Goal: Task Accomplishment & Management: Use online tool/utility

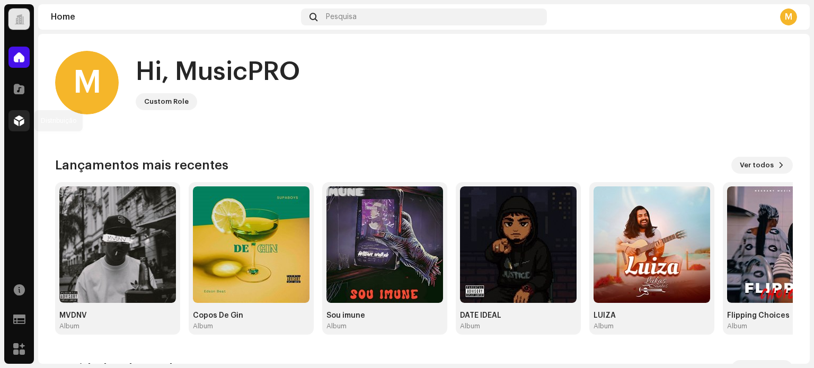
click at [24, 118] on span at bounding box center [19, 121] width 11 height 8
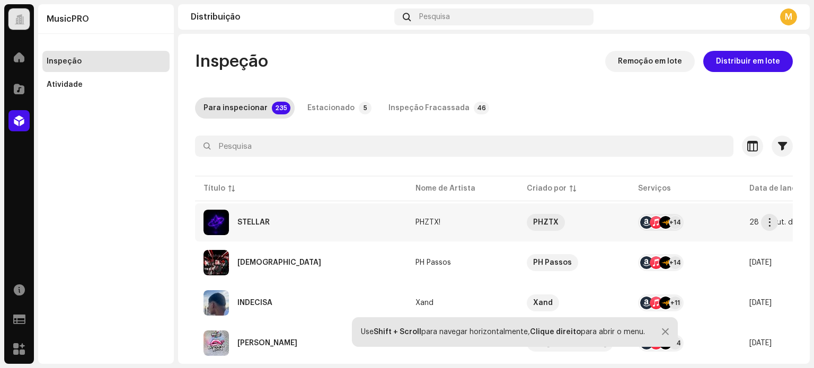
click at [254, 218] on div "STELLAR" at bounding box center [300, 222] width 195 height 25
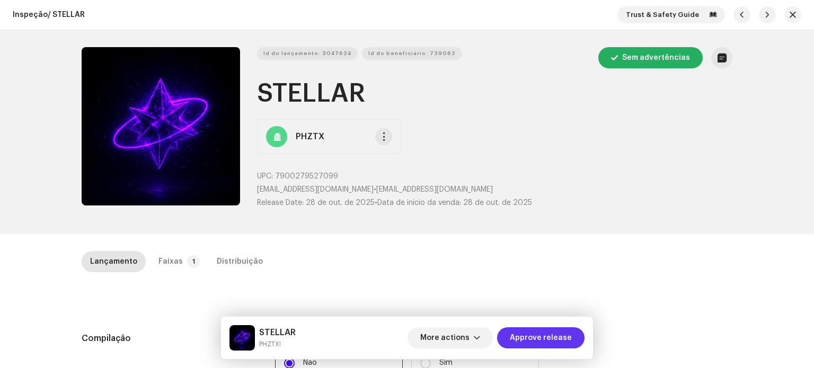
click at [543, 341] on span "Approve release" at bounding box center [541, 337] width 62 height 21
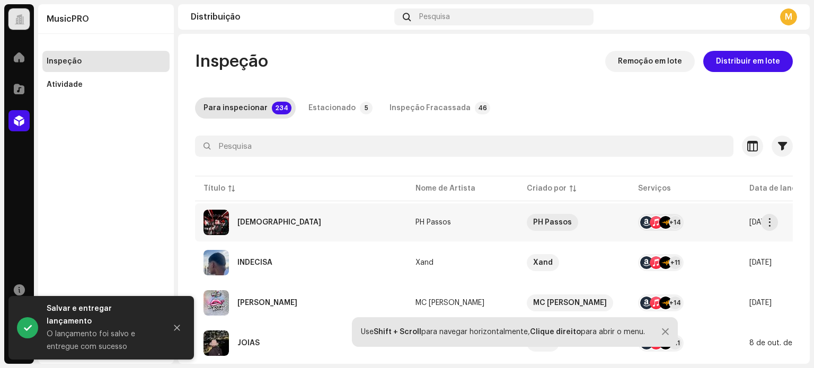
click at [338, 231] on div "Mahau" at bounding box center [300, 222] width 195 height 25
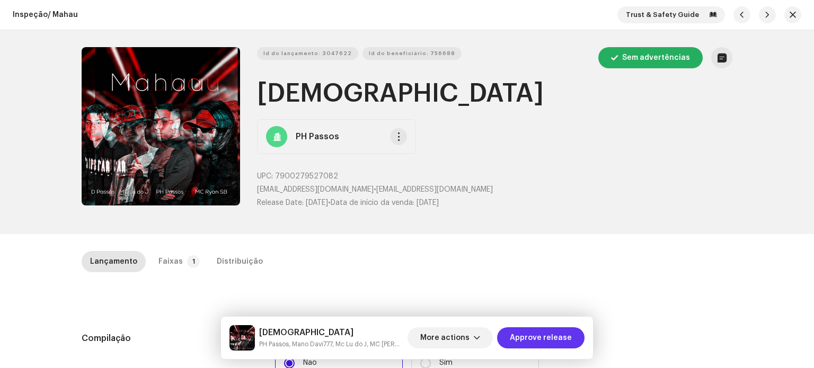
click at [541, 340] on span "Approve release" at bounding box center [541, 337] width 62 height 21
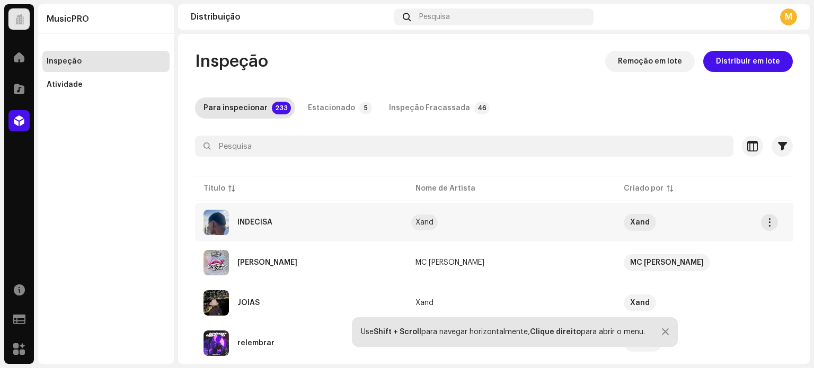
click at [423, 221] on div "Xand" at bounding box center [424, 222] width 18 height 7
click at [363, 215] on div "INDECISA" at bounding box center [300, 222] width 195 height 25
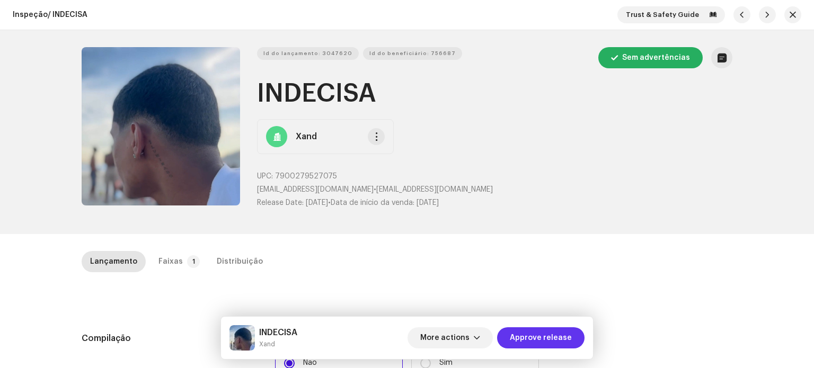
click at [547, 336] on span "Approve release" at bounding box center [541, 337] width 62 height 21
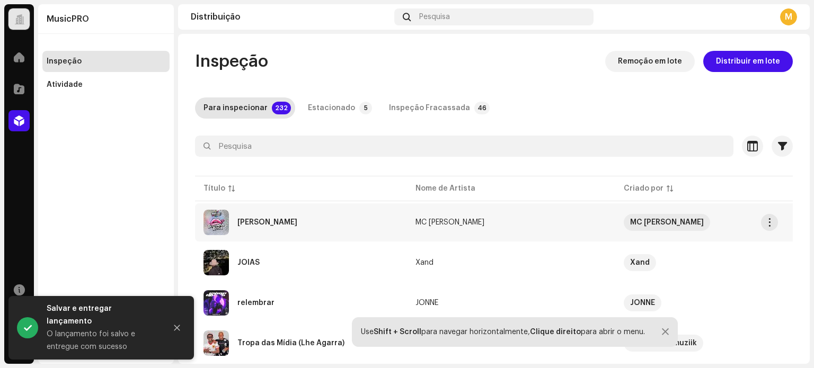
click at [324, 222] on div "Boquinha Rosa" at bounding box center [300, 222] width 195 height 25
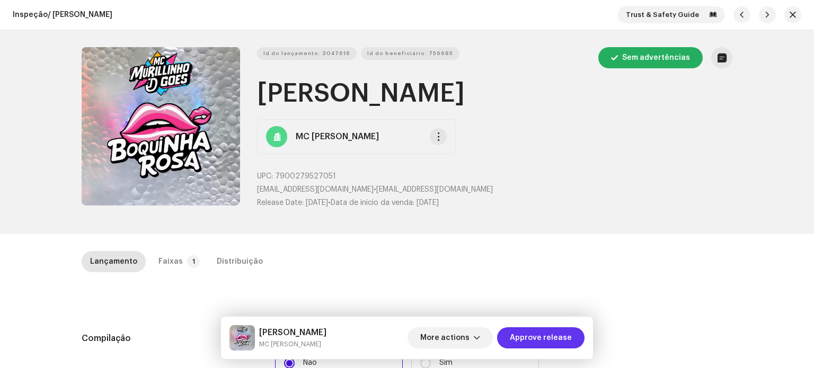
click at [524, 333] on span "Approve release" at bounding box center [541, 337] width 62 height 21
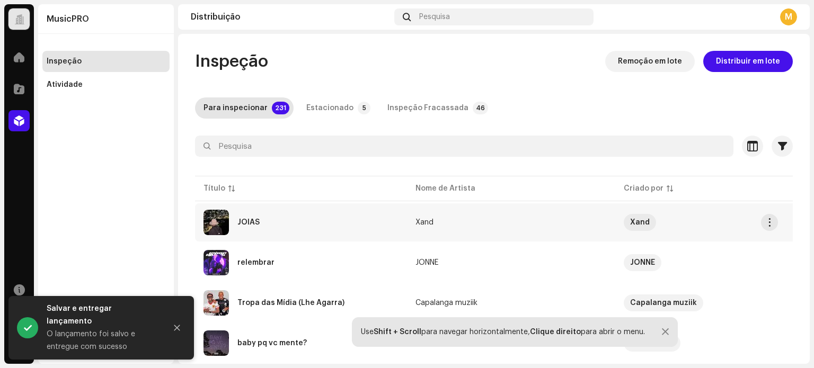
click at [377, 224] on div "JOIAS" at bounding box center [300, 222] width 195 height 25
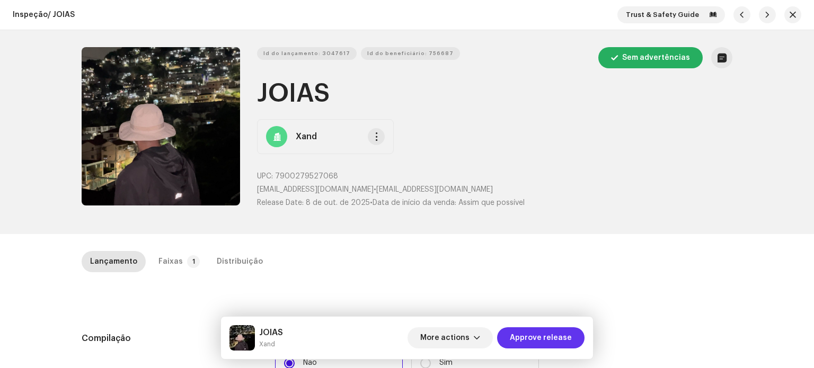
click at [536, 334] on span "Approve release" at bounding box center [541, 337] width 62 height 21
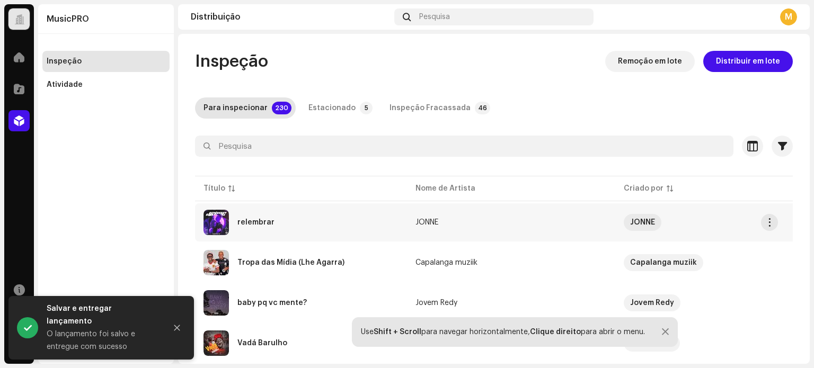
click at [339, 210] on div "relembrar" at bounding box center [300, 222] width 195 height 25
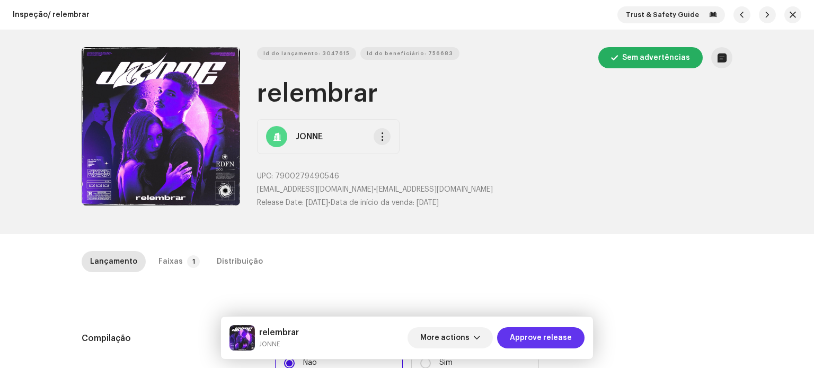
click at [542, 333] on span "Approve release" at bounding box center [541, 337] width 62 height 21
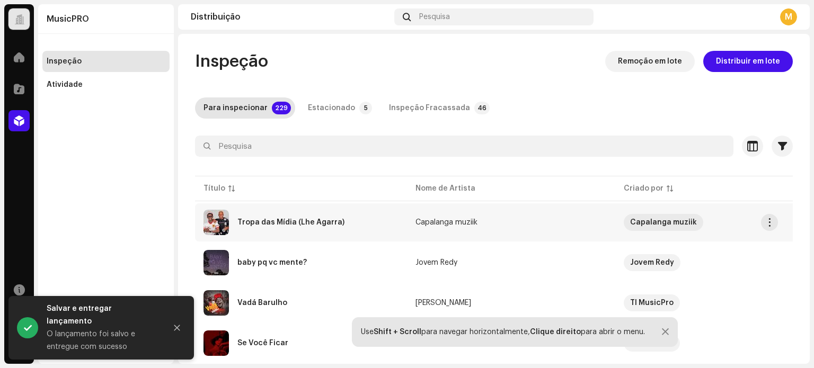
click at [354, 226] on div "Tropa das Mídia (Lhe Agarra)" at bounding box center [300, 222] width 195 height 25
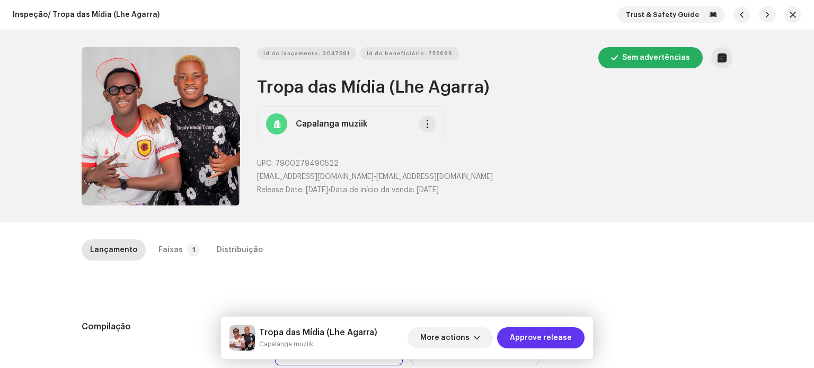
click at [529, 332] on span "Approve release" at bounding box center [541, 337] width 62 height 21
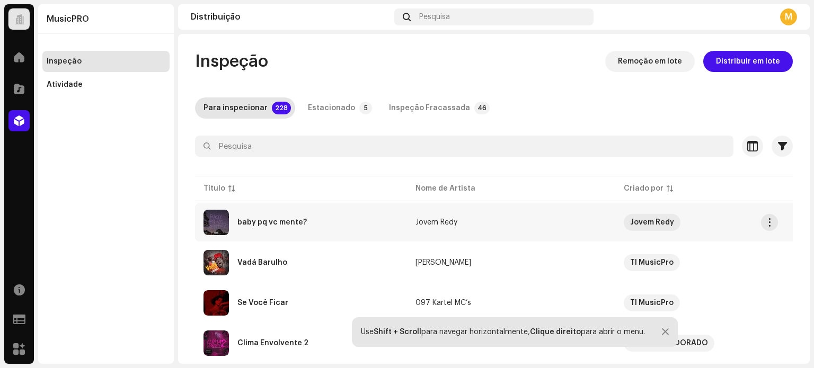
click at [344, 214] on div "baby pq vc mente?" at bounding box center [300, 222] width 195 height 25
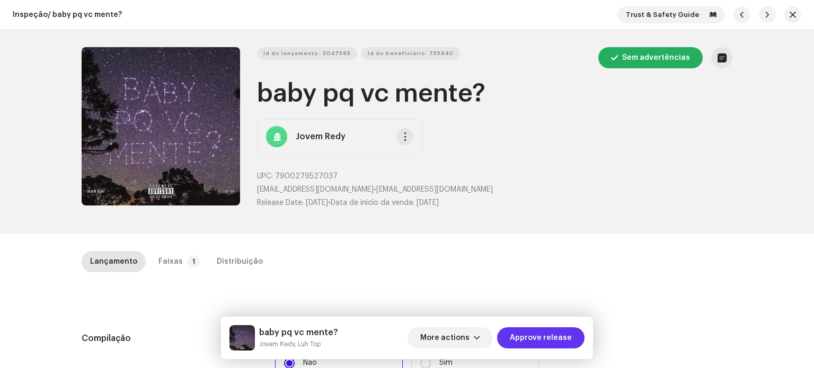
click at [513, 328] on button "Approve release" at bounding box center [540, 337] width 87 height 21
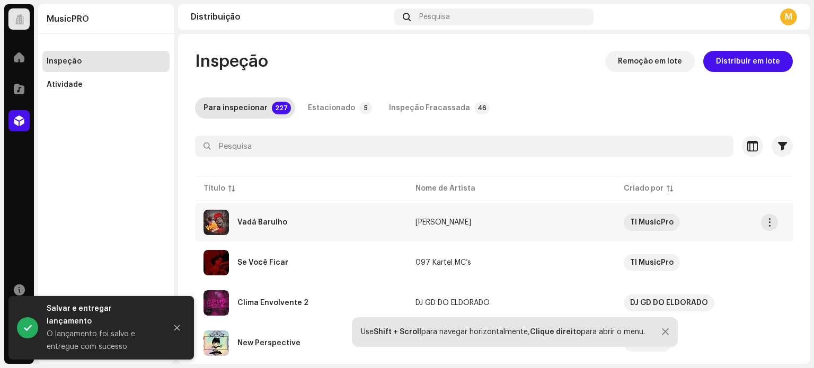
click at [323, 221] on div "Vadá Barulho" at bounding box center [300, 222] width 195 height 25
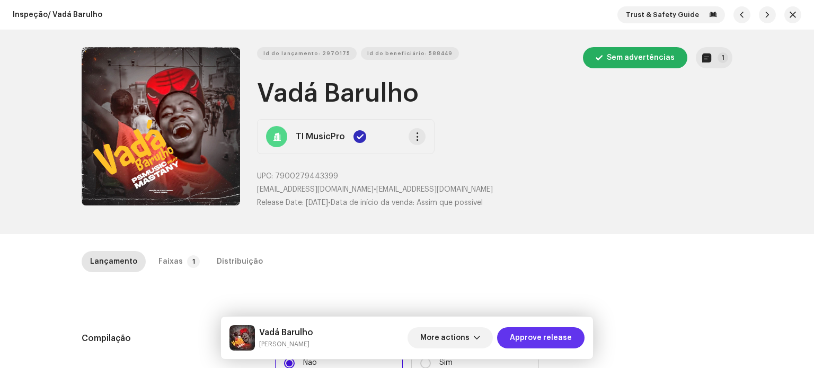
click at [539, 334] on span "Approve release" at bounding box center [541, 337] width 62 height 21
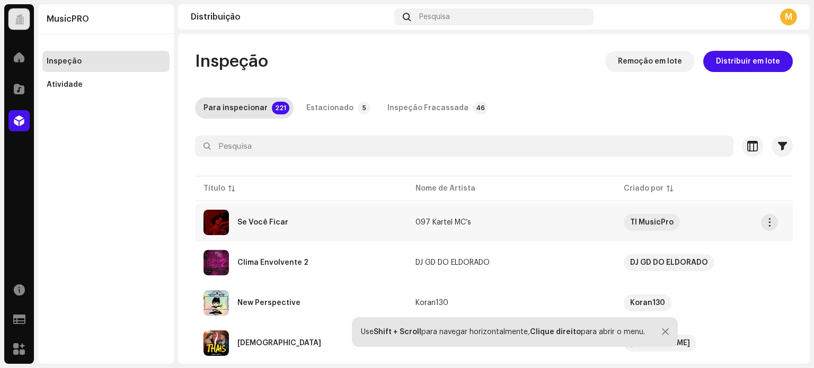
click at [389, 211] on div "Se Você Ficar" at bounding box center [300, 222] width 195 height 25
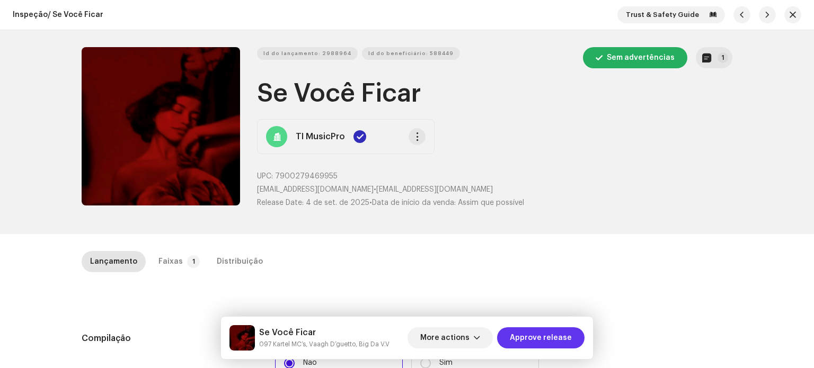
click at [527, 345] on span "Approve release" at bounding box center [541, 337] width 62 height 21
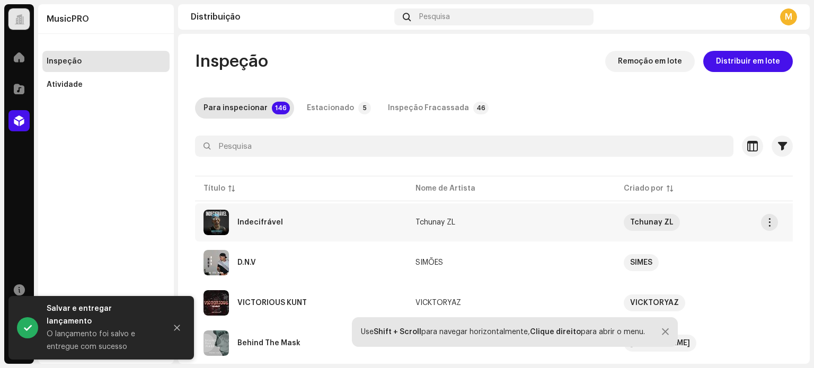
click at [370, 223] on div "Indecifrável" at bounding box center [300, 222] width 195 height 25
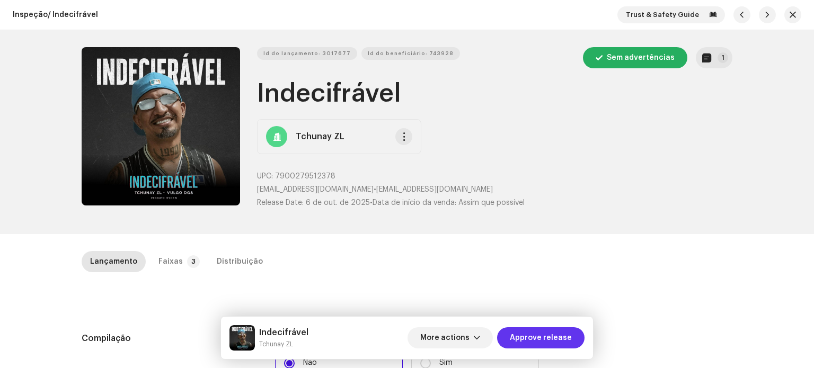
click at [544, 341] on span "Approve release" at bounding box center [541, 337] width 62 height 21
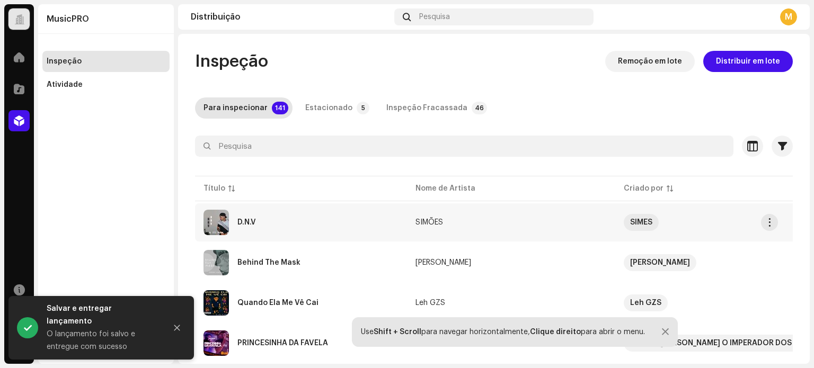
click at [395, 221] on div "D.N.V" at bounding box center [300, 222] width 195 height 25
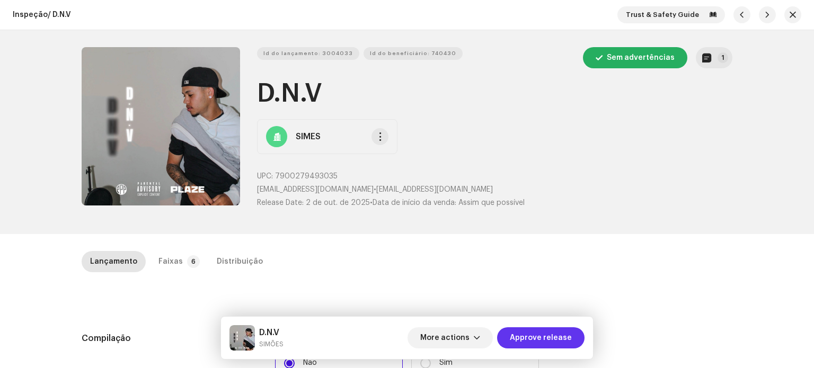
click at [545, 340] on span "Approve release" at bounding box center [541, 337] width 62 height 21
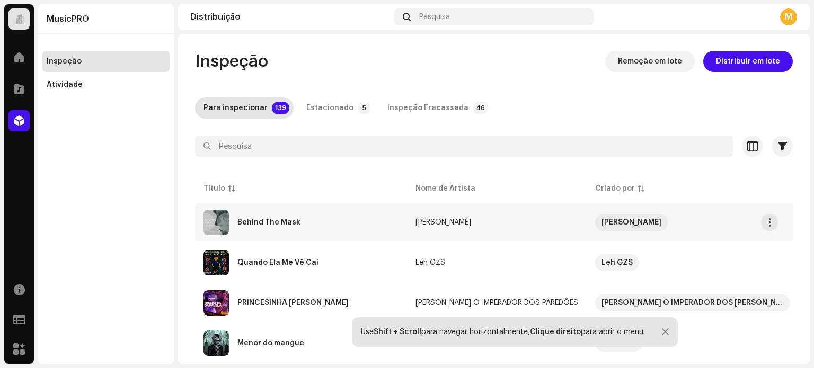
click at [354, 215] on div "Behind The Mask" at bounding box center [300, 222] width 195 height 25
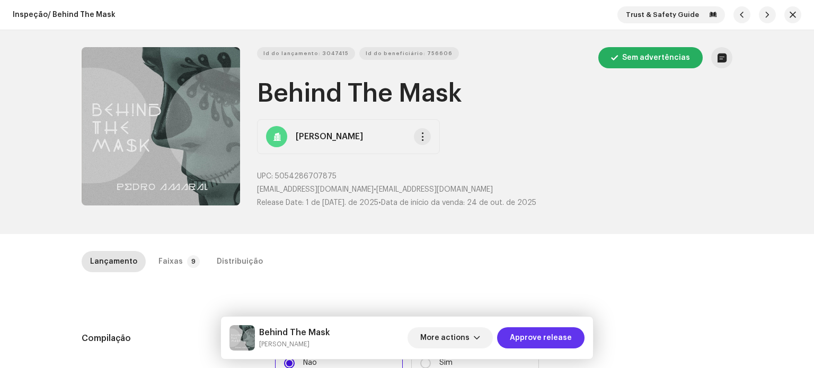
click at [560, 339] on span "Approve release" at bounding box center [541, 337] width 62 height 21
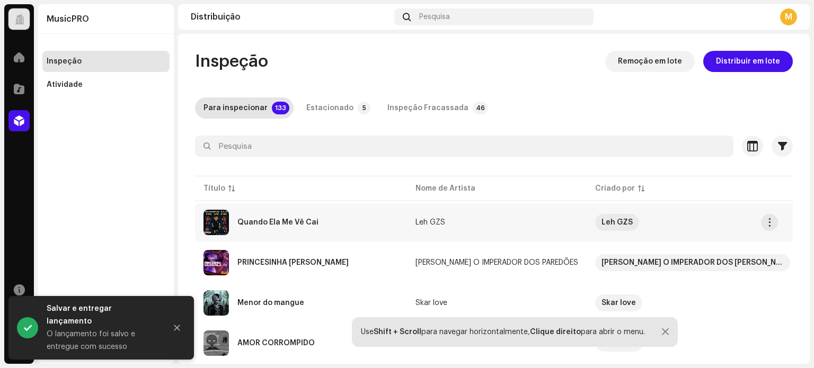
click at [459, 217] on td "Leh GZS" at bounding box center [497, 222] width 180 height 38
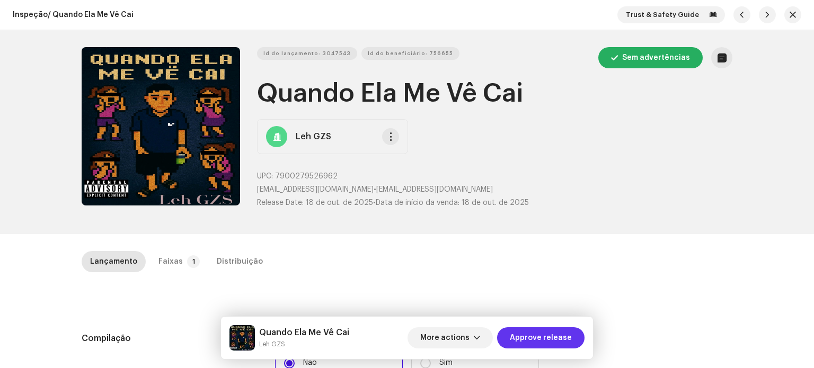
click at [534, 333] on span "Approve release" at bounding box center [541, 337] width 62 height 21
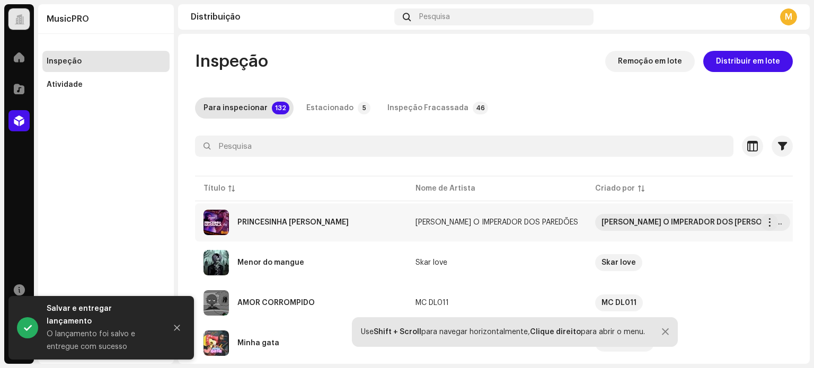
click at [368, 222] on div "PRINCESINHA [PERSON_NAME]" at bounding box center [300, 222] width 195 height 25
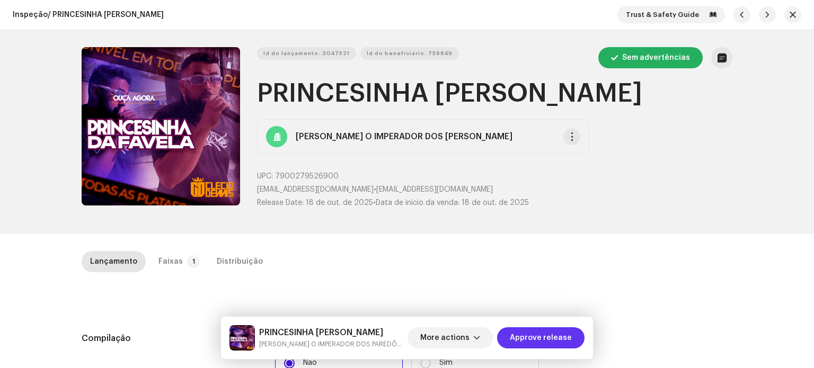
click at [529, 337] on span "Approve release" at bounding box center [541, 337] width 62 height 21
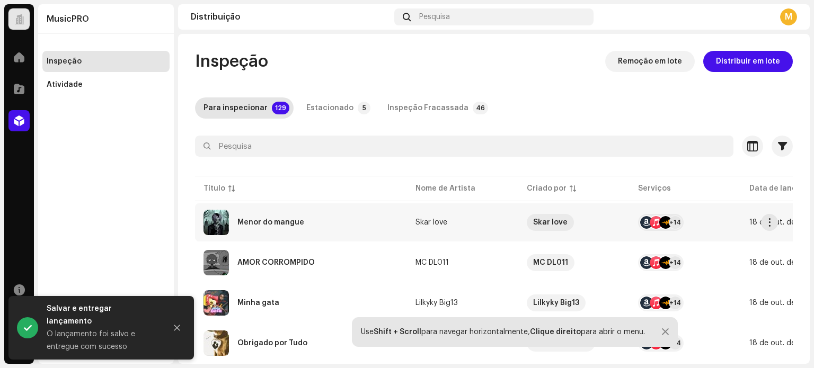
click at [379, 223] on div "Menor do mangue" at bounding box center [300, 222] width 195 height 25
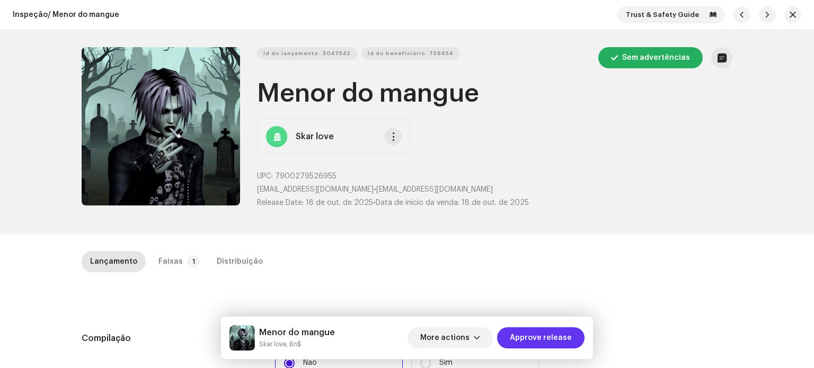
click at [529, 341] on span "Approve release" at bounding box center [541, 337] width 62 height 21
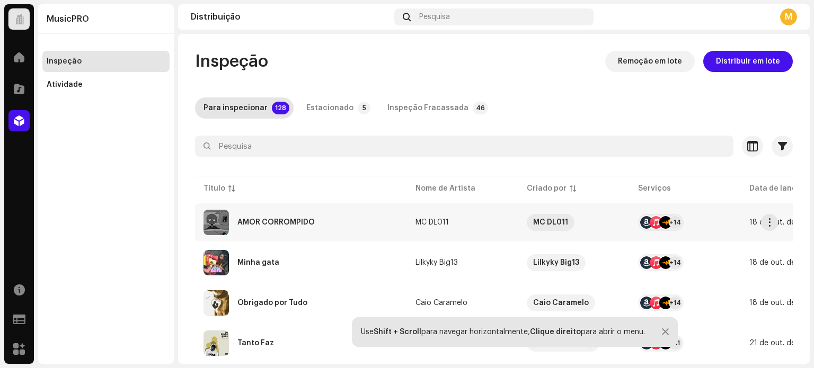
click at [355, 210] on div "AMOR CORROMPIDO" at bounding box center [300, 222] width 195 height 25
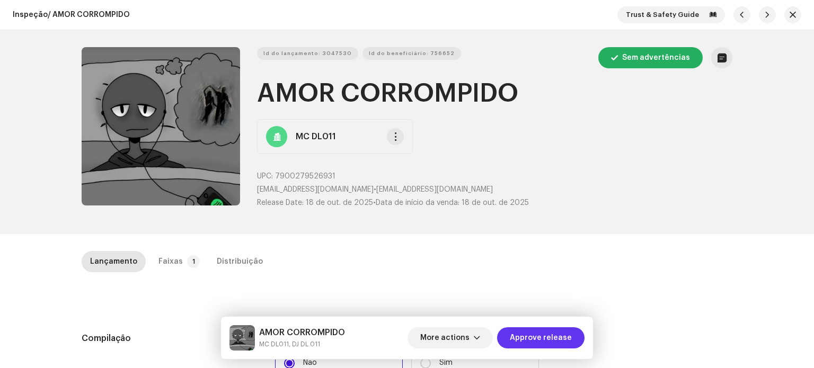
click at [538, 331] on span "Approve release" at bounding box center [541, 337] width 62 height 21
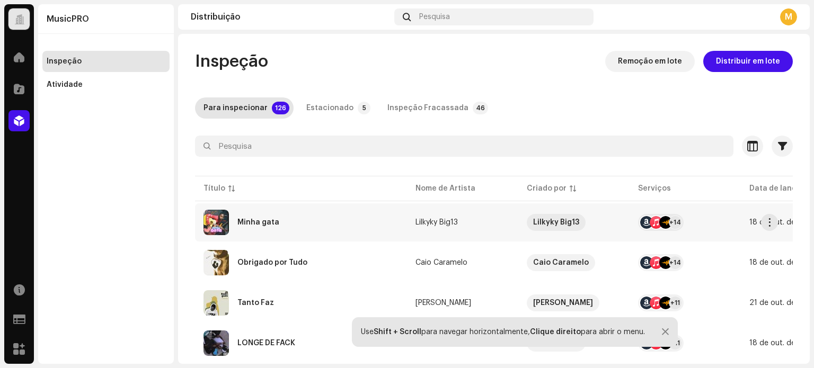
click at [367, 235] on td "Minha gata" at bounding box center [301, 222] width 212 height 38
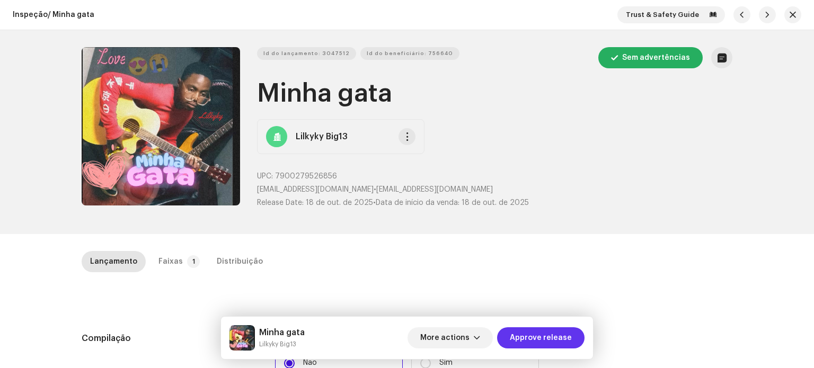
click at [523, 338] on span "Approve release" at bounding box center [541, 337] width 62 height 21
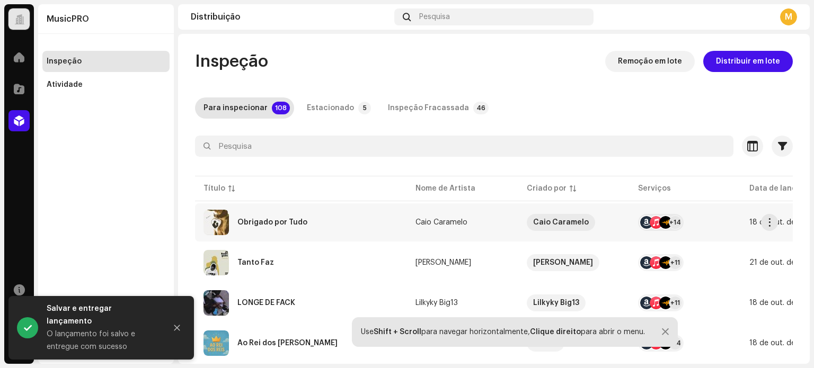
click at [350, 224] on div "Obrigado por Tudo" at bounding box center [300, 222] width 195 height 25
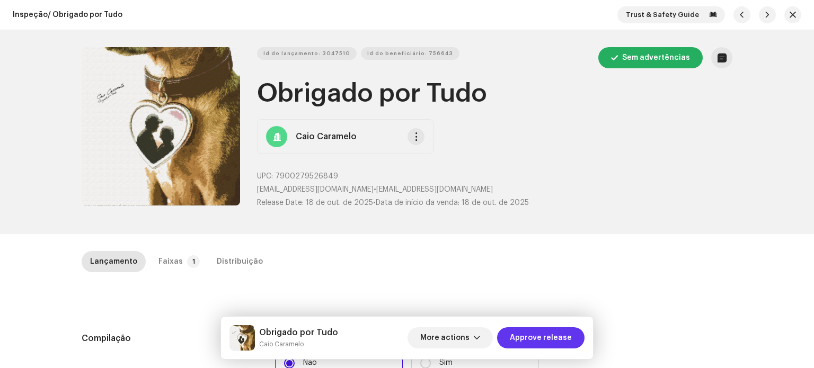
click at [539, 338] on span "Approve release" at bounding box center [541, 337] width 62 height 21
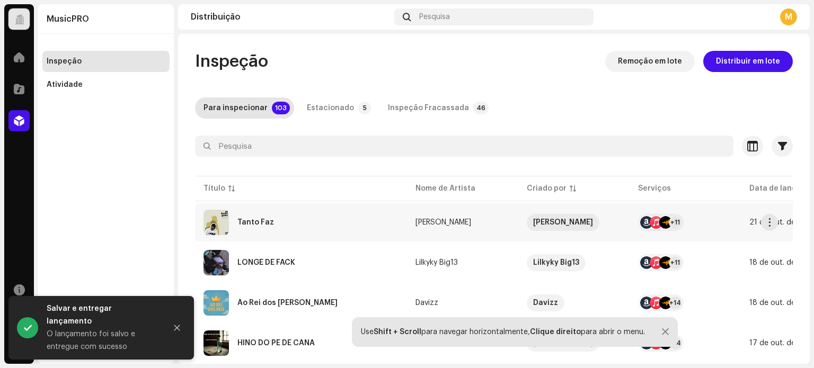
click at [373, 232] on div "Tanto Faz" at bounding box center [300, 222] width 195 height 25
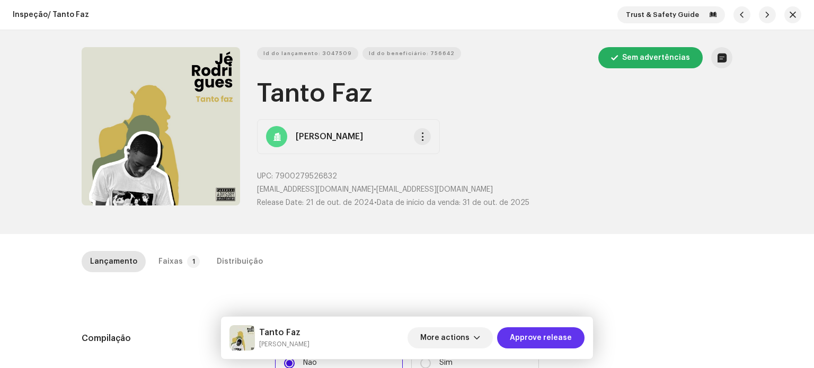
click at [520, 332] on span "Approve release" at bounding box center [541, 337] width 62 height 21
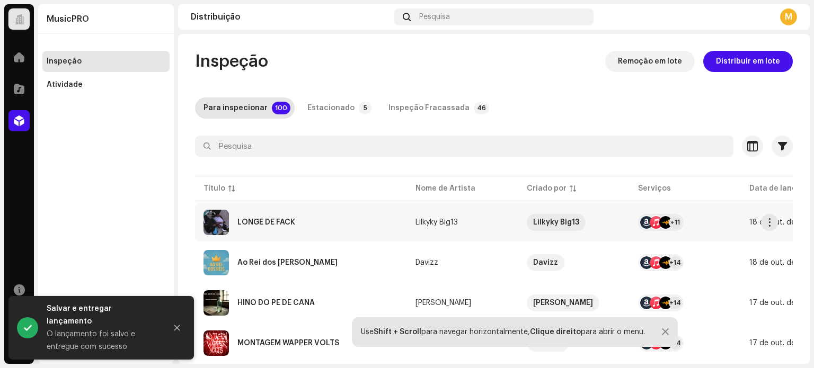
click at [332, 222] on div "LONGE DE FACK" at bounding box center [300, 222] width 195 height 25
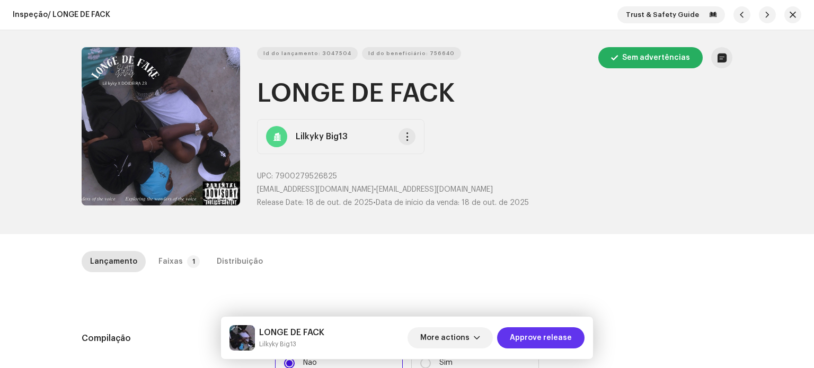
click at [537, 344] on span "Approve release" at bounding box center [541, 337] width 62 height 21
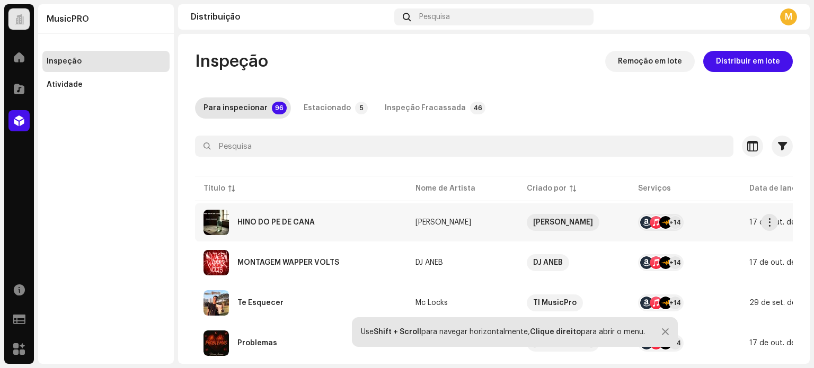
click at [282, 220] on div "HINO DO PÉ DE CANA" at bounding box center [275, 222] width 77 height 7
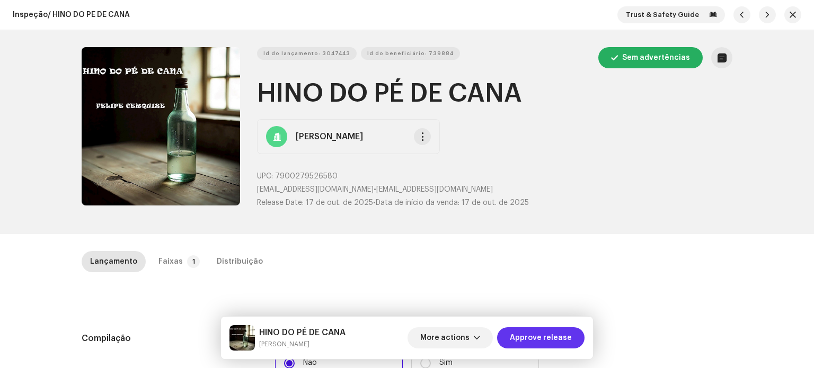
click at [524, 341] on span "Approve release" at bounding box center [541, 337] width 62 height 21
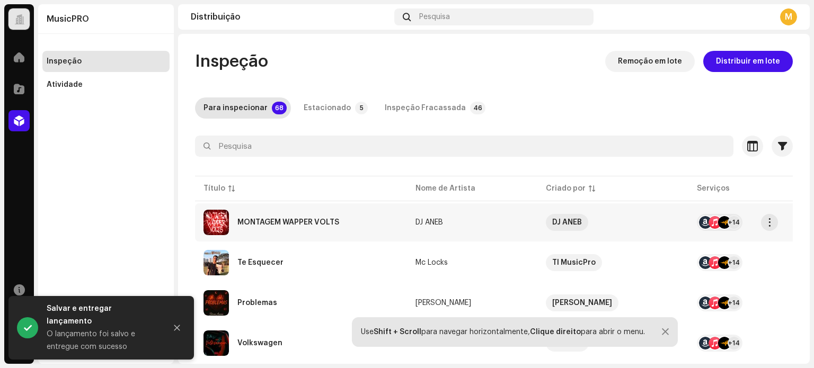
click at [364, 222] on div "MONTAGEM WAPPER VOLTS" at bounding box center [300, 222] width 195 height 25
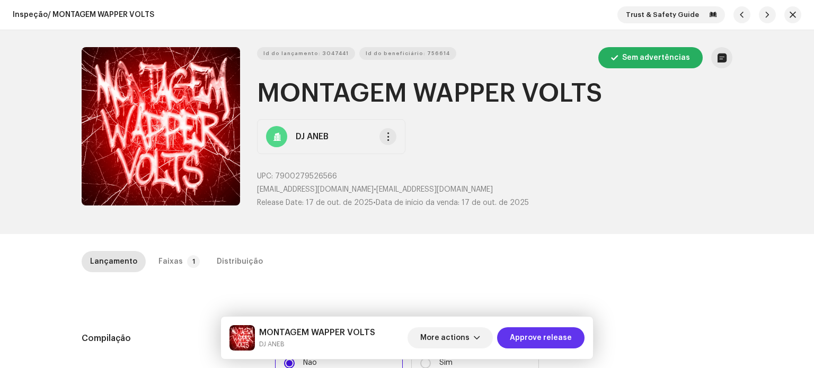
click at [534, 332] on span "Approve release" at bounding box center [541, 337] width 62 height 21
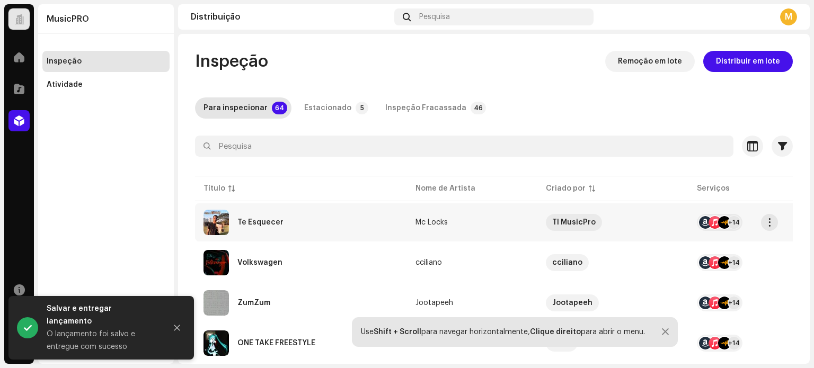
click at [341, 234] on div "Te Esquecer" at bounding box center [300, 222] width 195 height 25
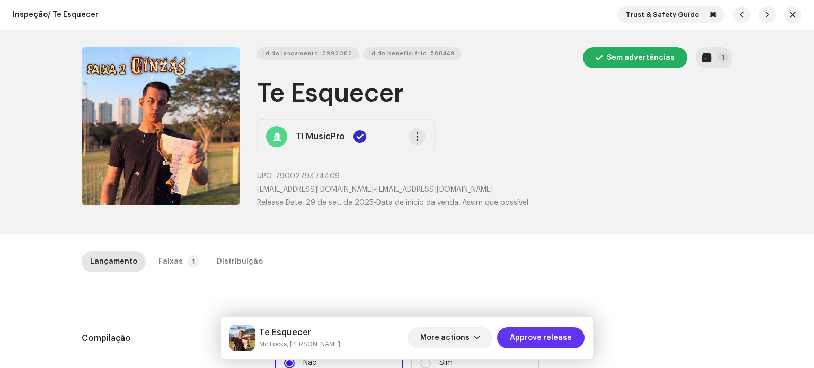
click at [532, 343] on span "Approve release" at bounding box center [541, 337] width 62 height 21
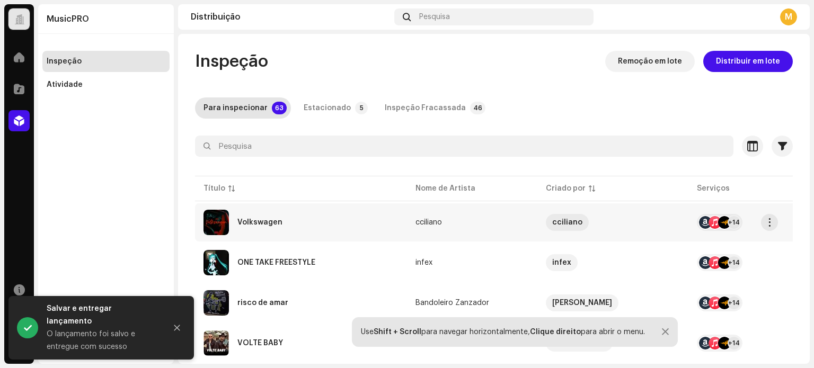
click at [340, 231] on div "Volkswagen" at bounding box center [300, 222] width 195 height 25
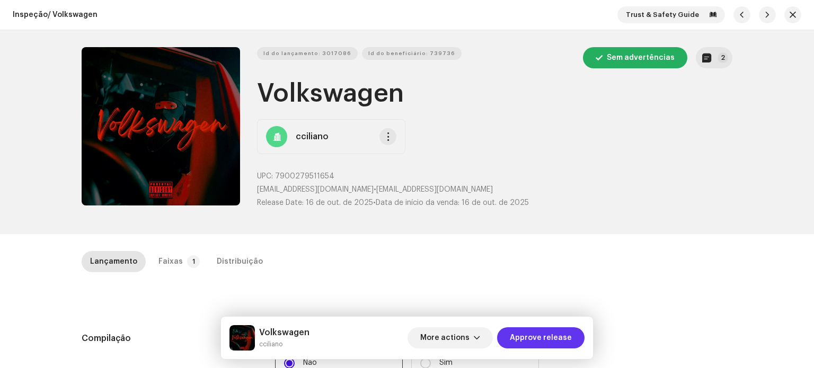
click at [534, 336] on span "Approve release" at bounding box center [541, 337] width 62 height 21
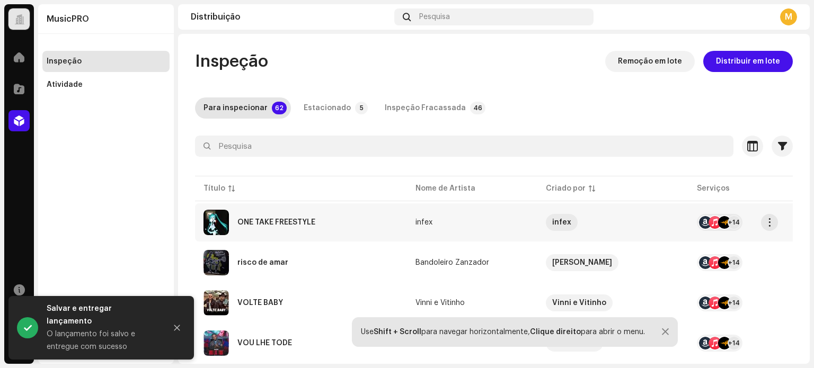
click at [334, 233] on div "ONE TAKE FREESTYLE" at bounding box center [300, 222] width 195 height 25
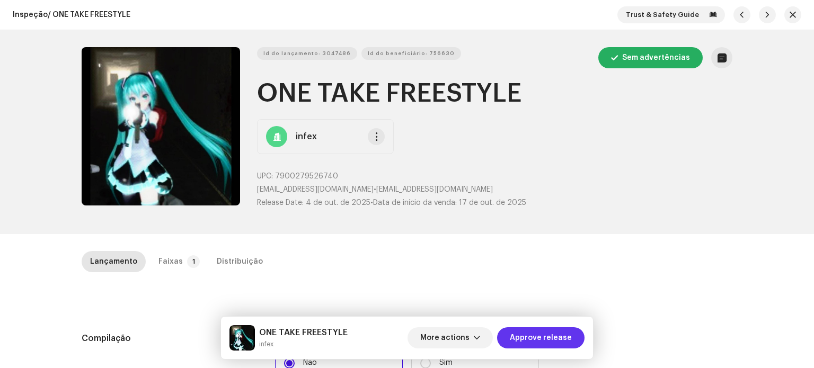
click at [550, 340] on span "Approve release" at bounding box center [541, 337] width 62 height 21
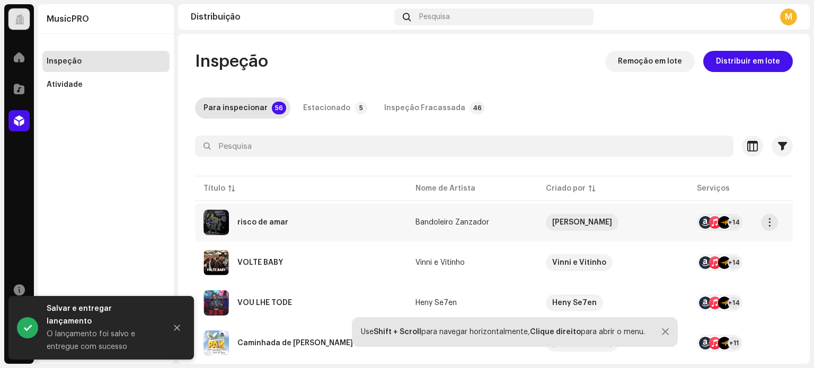
click at [314, 237] on td "risco de amar" at bounding box center [301, 222] width 212 height 38
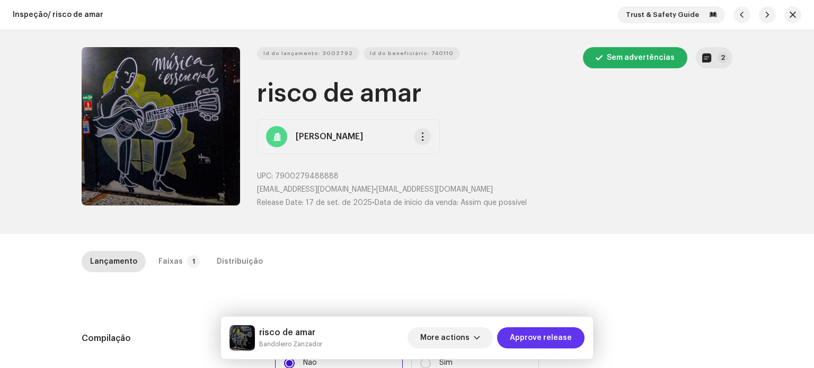
click at [548, 343] on span "Approve release" at bounding box center [541, 337] width 62 height 21
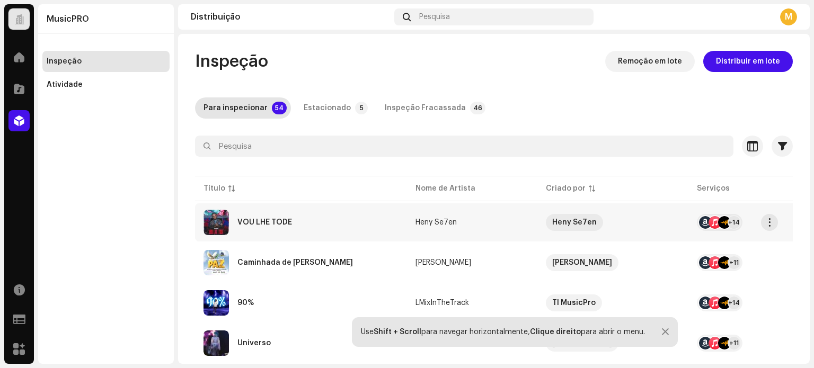
click at [326, 231] on div "VOU LHE TODÉ" at bounding box center [300, 222] width 195 height 25
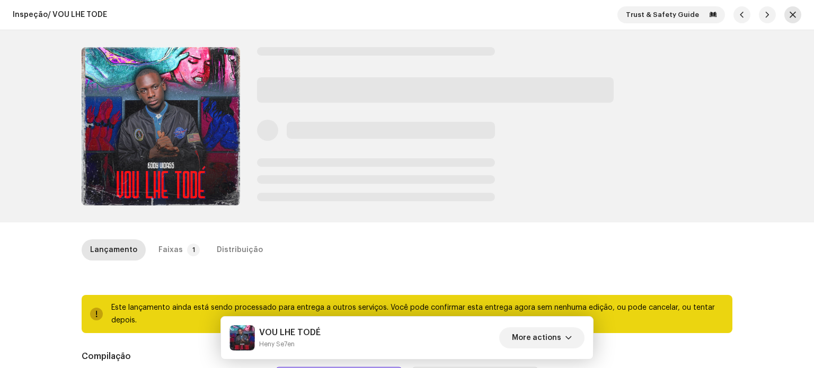
click at [790, 16] on span "button" at bounding box center [793, 15] width 6 height 8
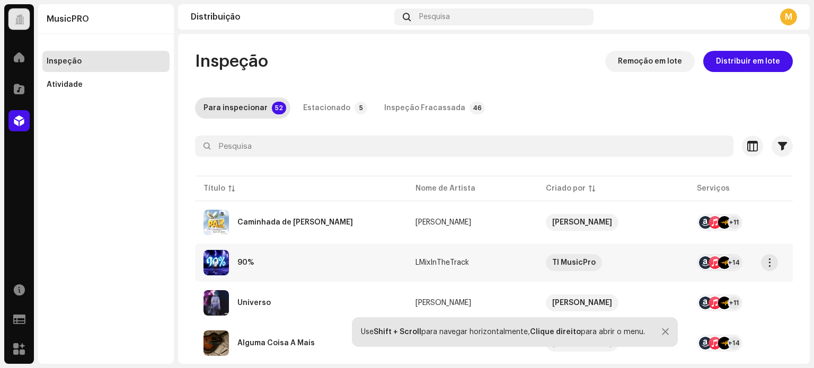
click at [336, 250] on div "90%" at bounding box center [300, 262] width 195 height 25
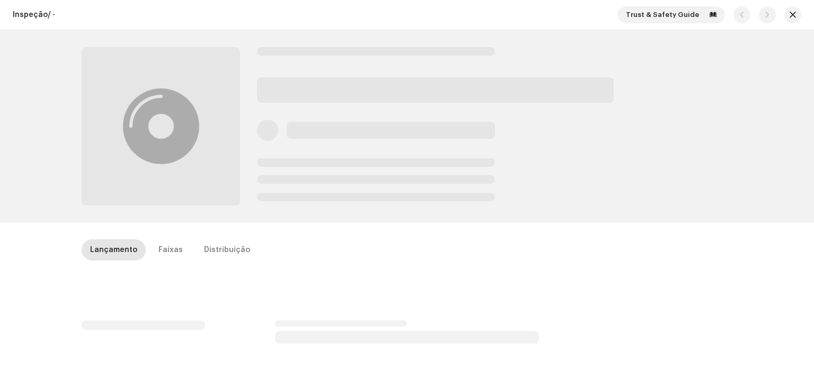
click at [792, 4] on div "Inspeção / - Trust & Safety Guide" at bounding box center [407, 15] width 814 height 30
click at [790, 15] on span "button" at bounding box center [793, 15] width 6 height 8
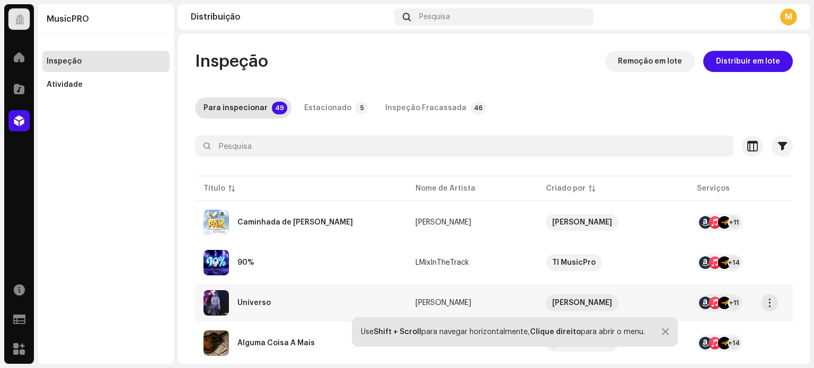
click at [280, 302] on div "Universo" at bounding box center [300, 302] width 195 height 25
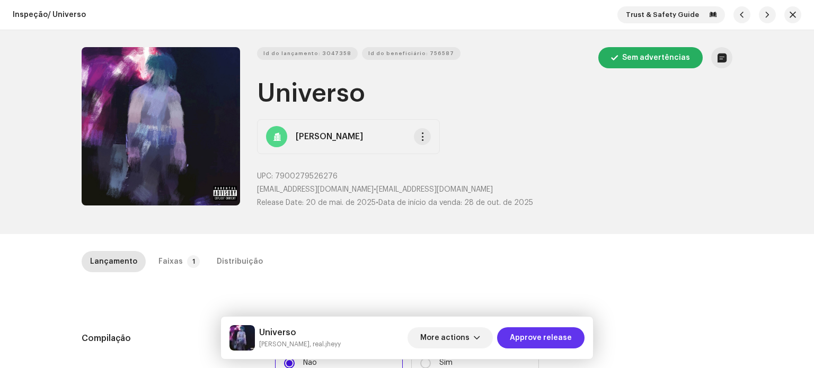
click at [530, 343] on span "Approve release" at bounding box center [541, 337] width 62 height 21
